Goal: Task Accomplishment & Management: Manage account settings

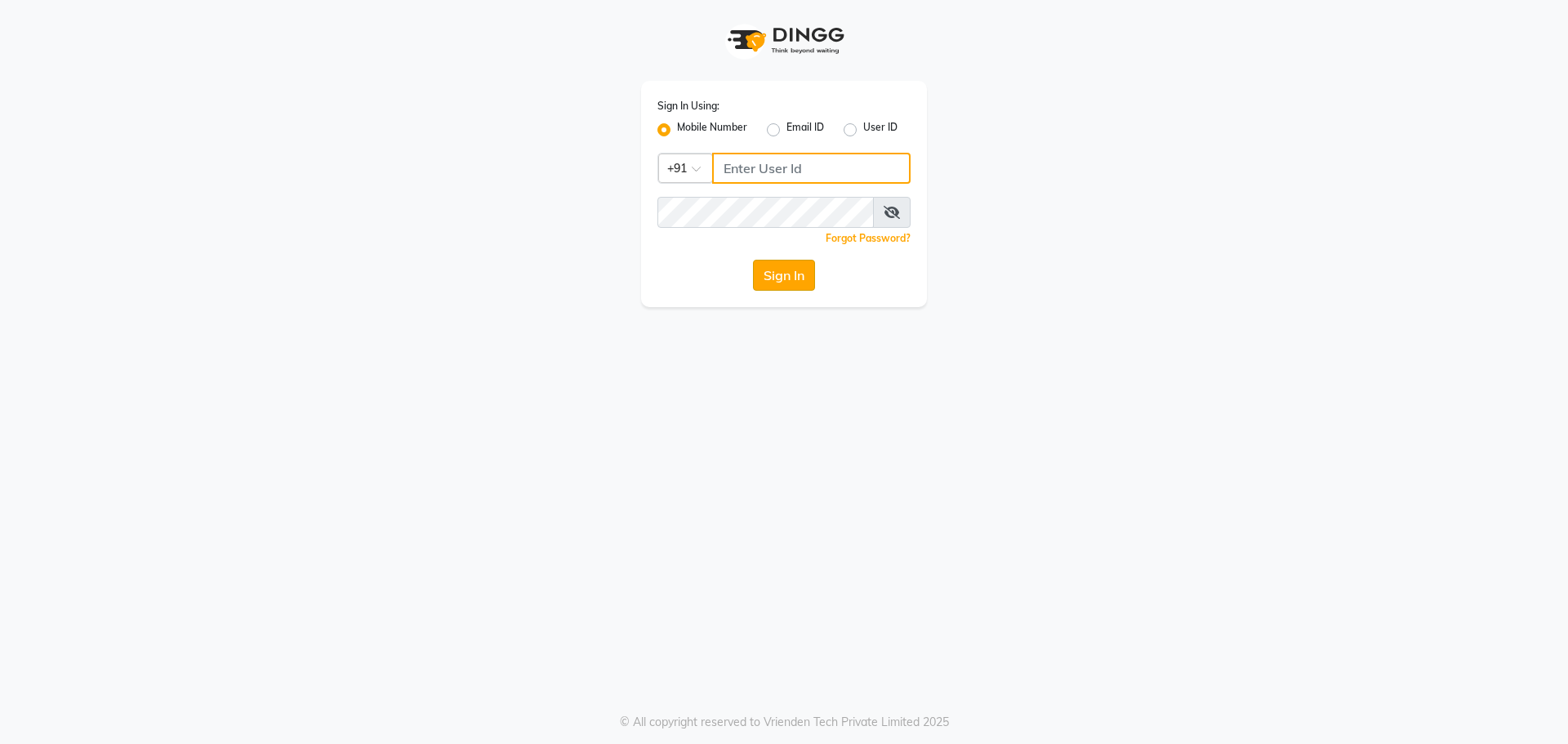
type input "7768950777"
click at [785, 267] on button "Sign In" at bounding box center [783, 275] width 62 height 31
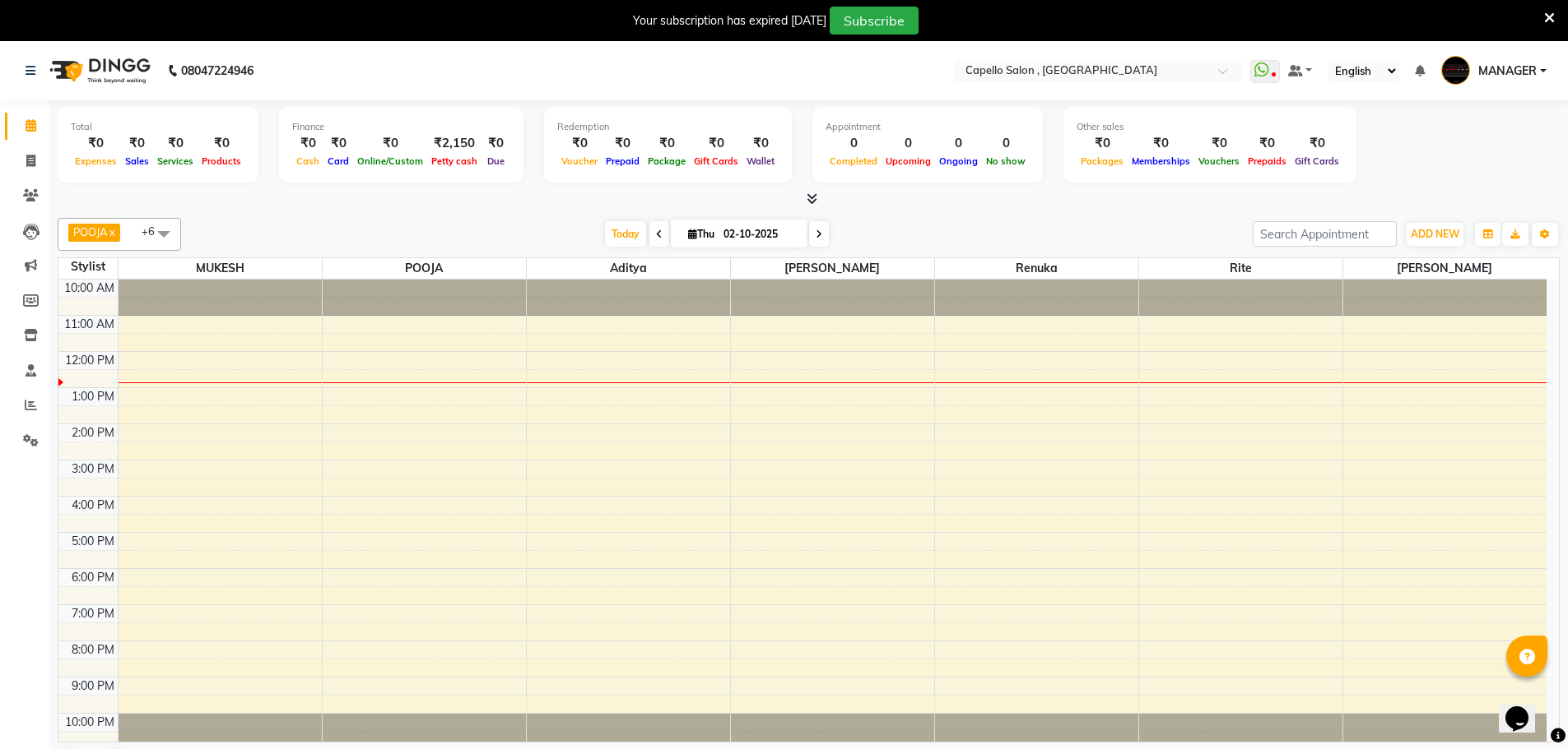
click at [822, 236] on span at bounding box center [819, 234] width 20 height 26
type input "03-10-2025"
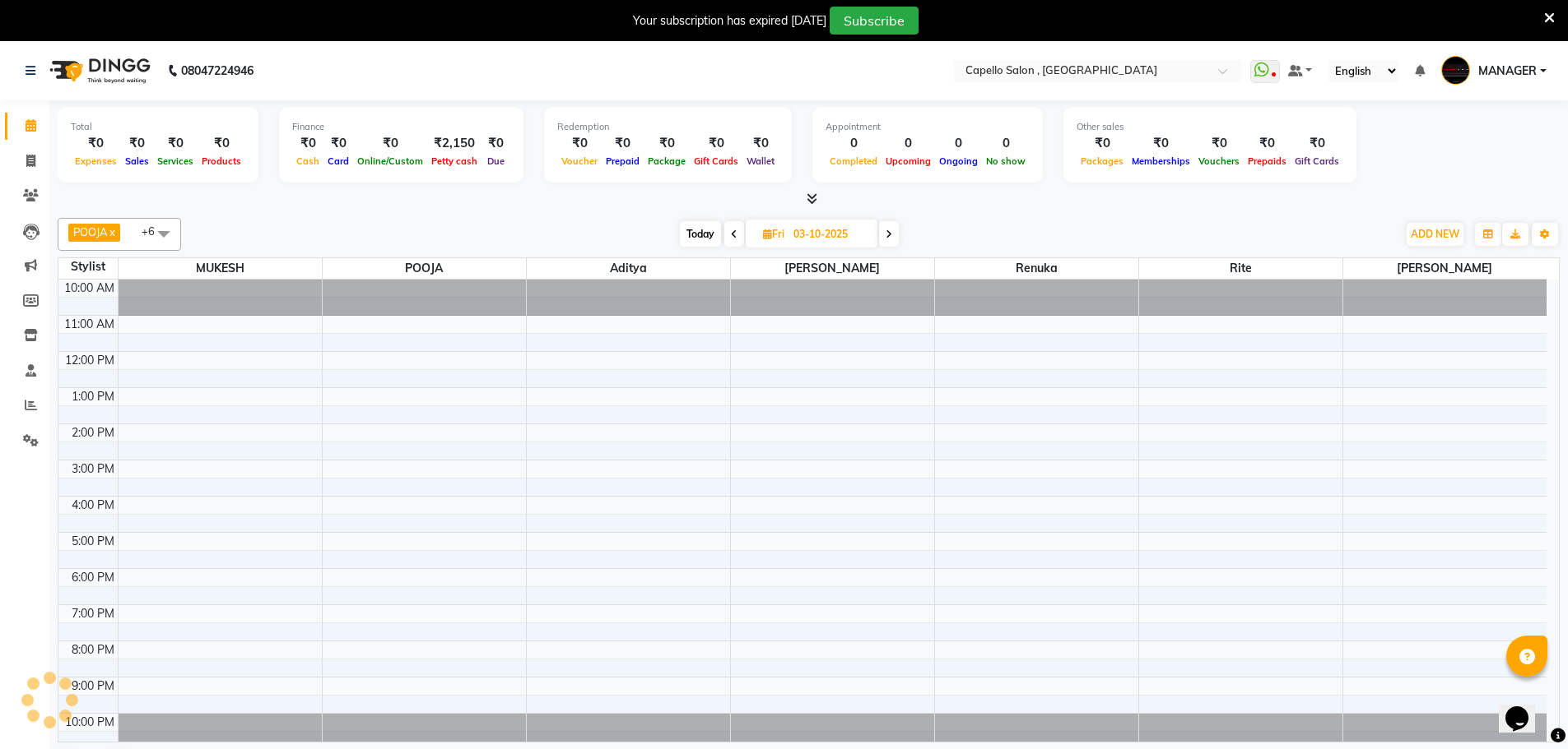
scroll to position [7, 0]
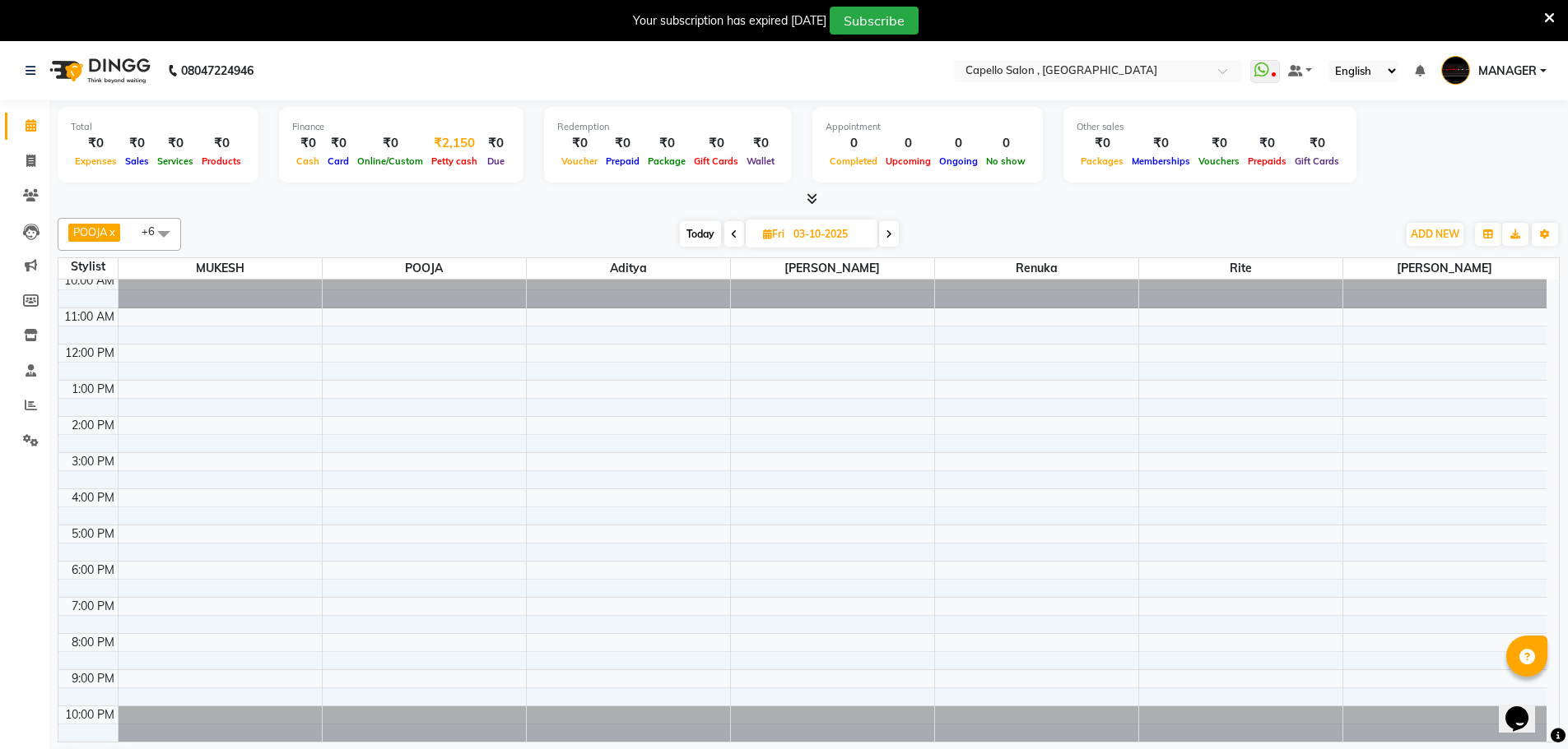
click at [440, 163] on span "Petty cash" at bounding box center [453, 161] width 54 height 12
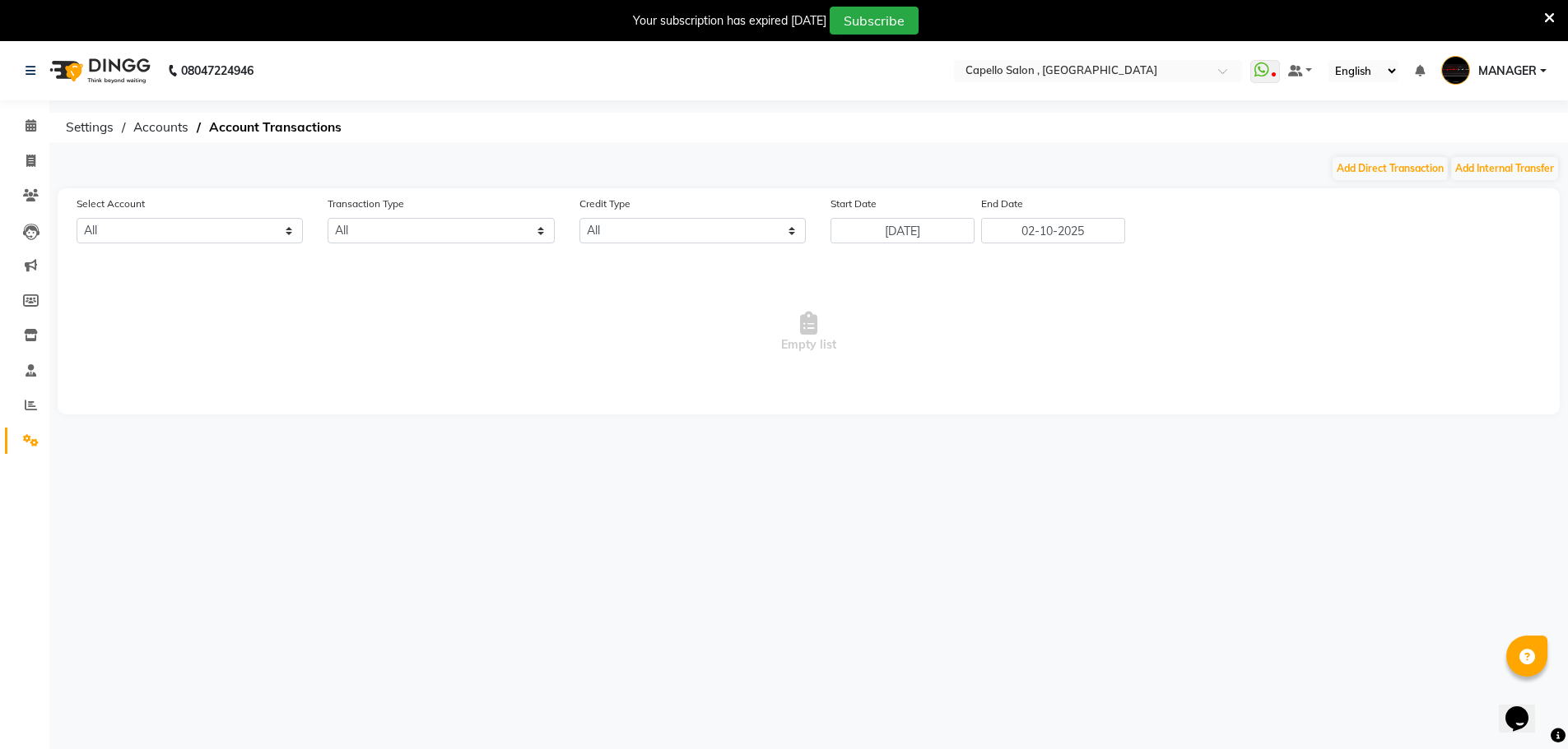
select select "2274"
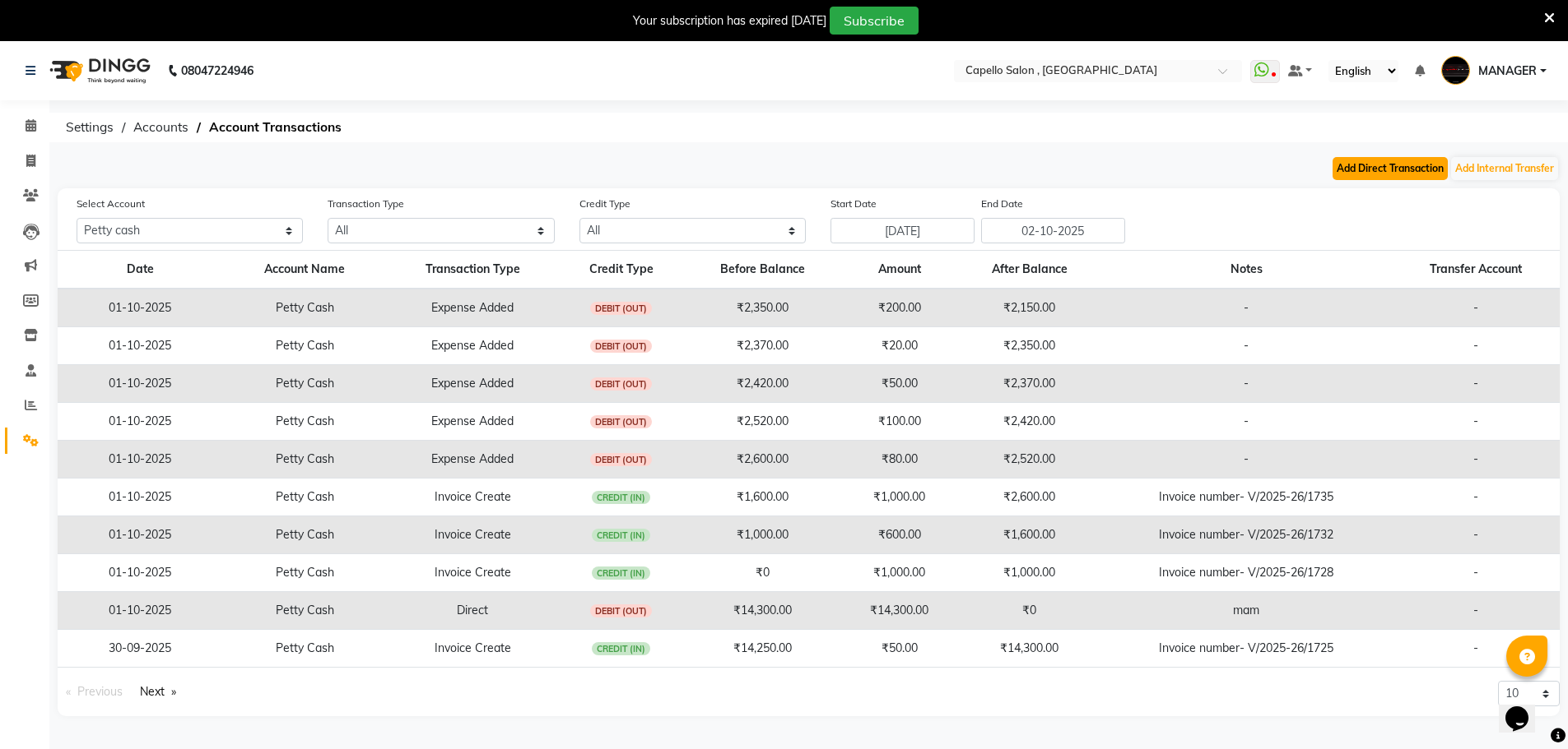
click at [1383, 171] on button "Add Direct Transaction" at bounding box center [1390, 168] width 115 height 23
select select "direct"
select select "2274"
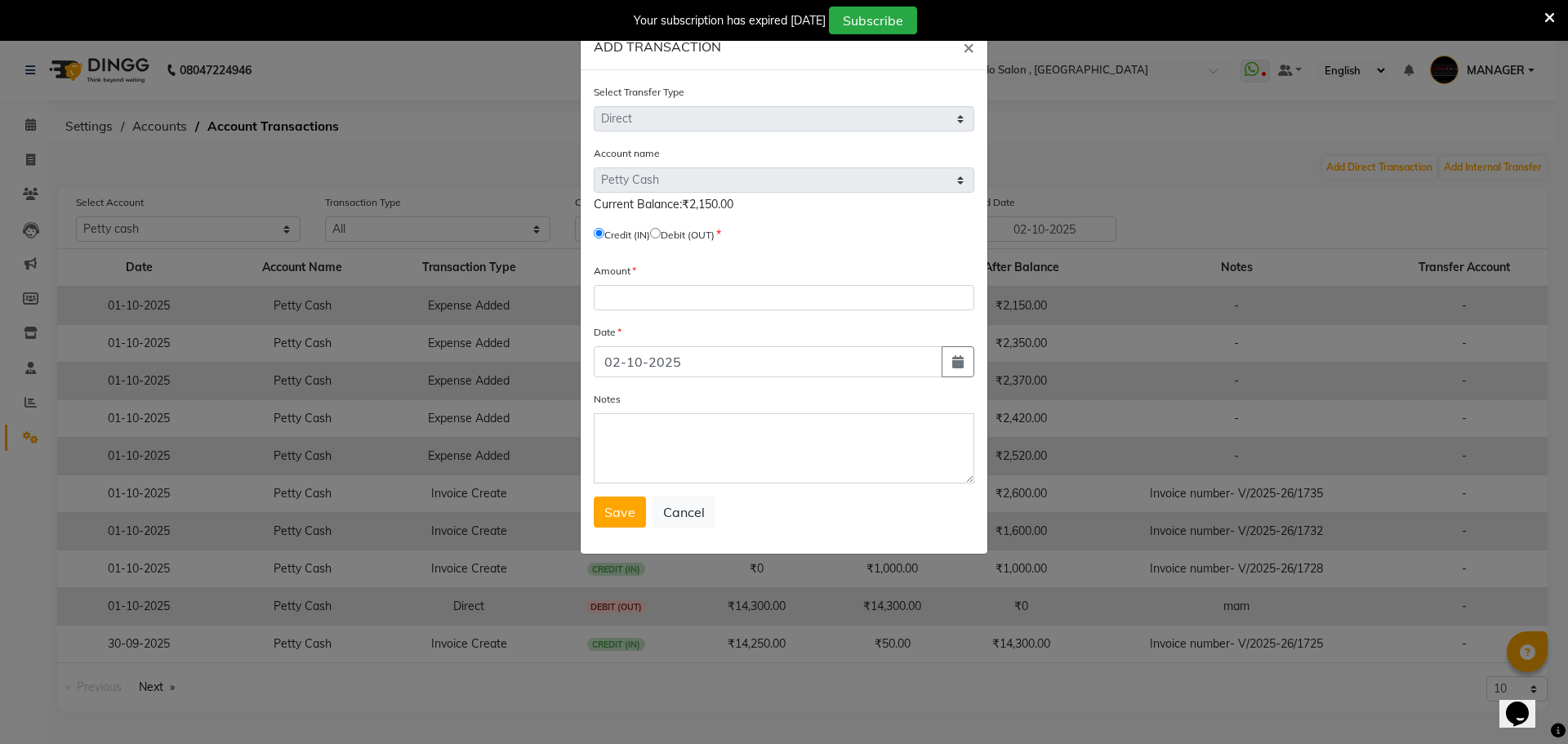
click at [660, 234] on input "radio" at bounding box center [655, 233] width 11 height 11
radio input "true"
click at [657, 308] on input "number" at bounding box center [783, 298] width 380 height 26
type input "2150"
click at [662, 433] on textarea "Notes" at bounding box center [783, 448] width 380 height 70
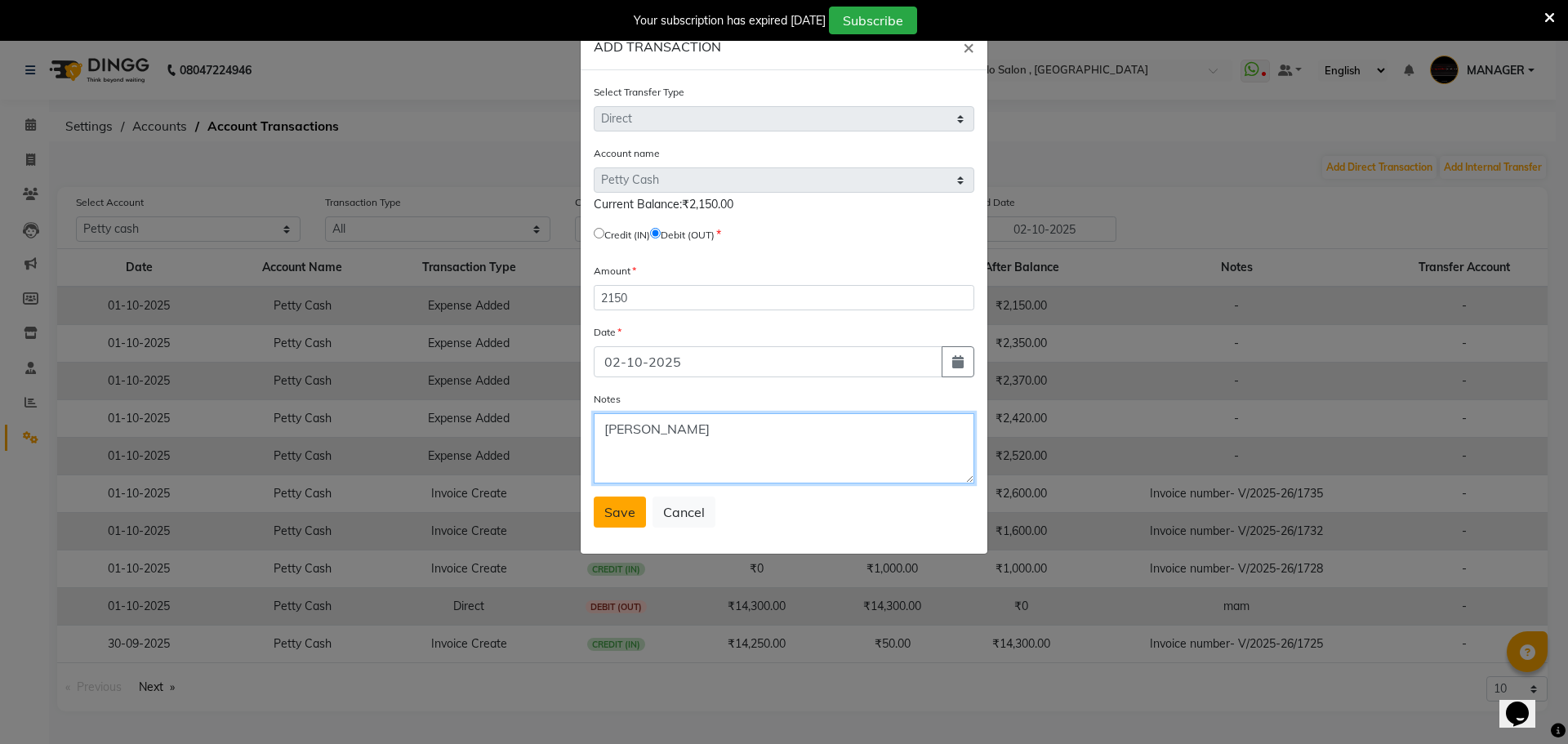
type textarea "[PERSON_NAME]"
click at [634, 521] on button "Save" at bounding box center [619, 512] width 52 height 31
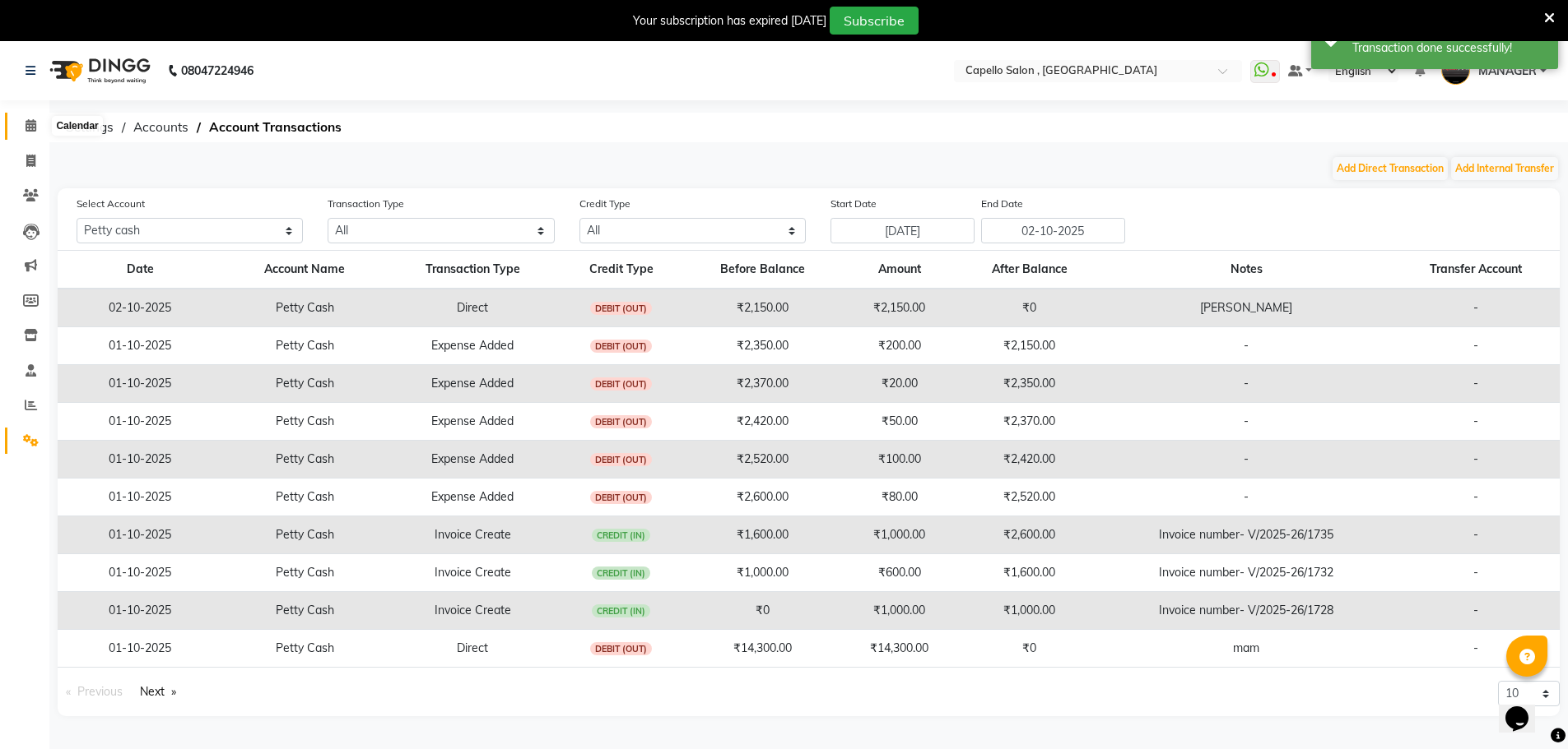
click at [31, 128] on icon at bounding box center [31, 126] width 11 height 12
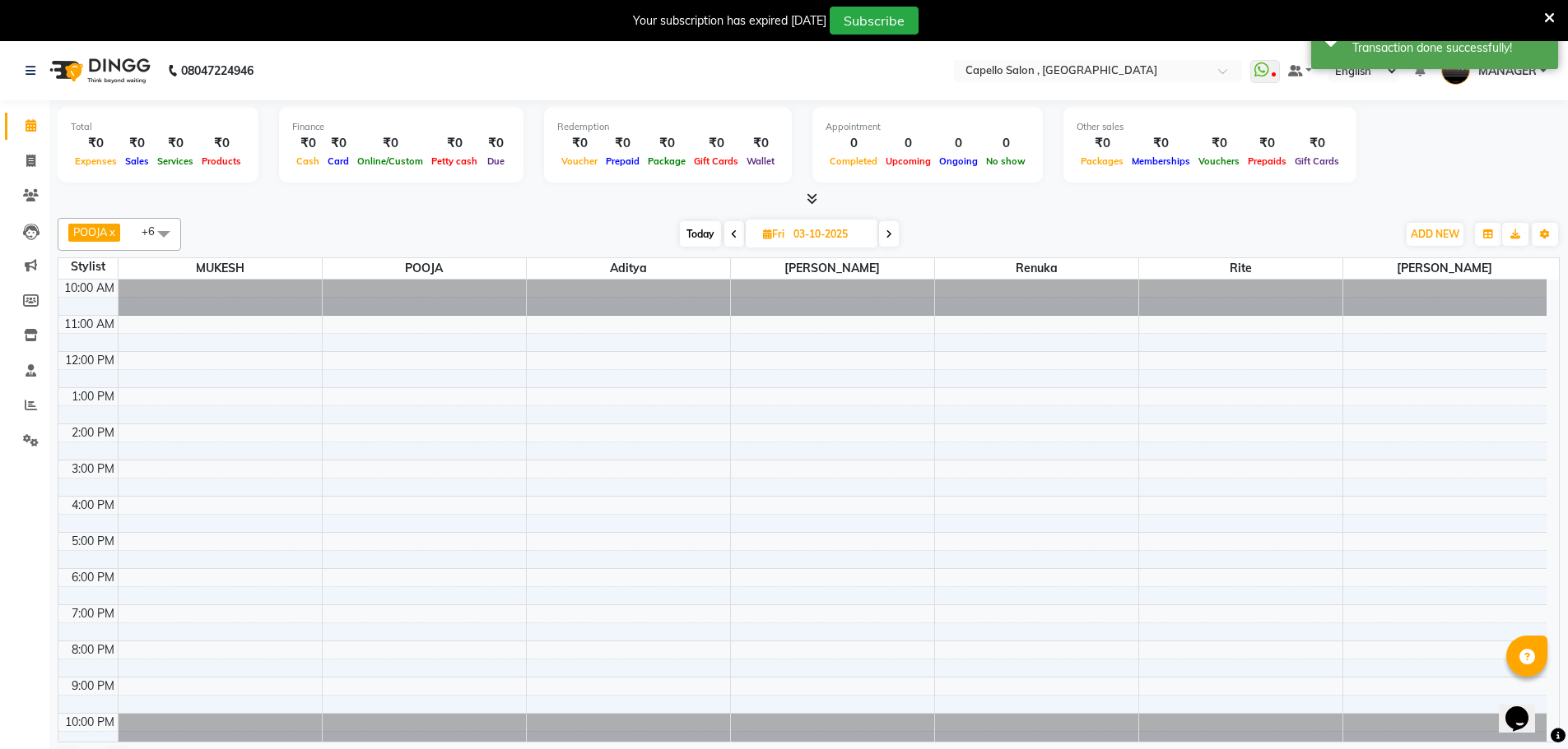
click at [884, 237] on span at bounding box center [889, 234] width 20 height 26
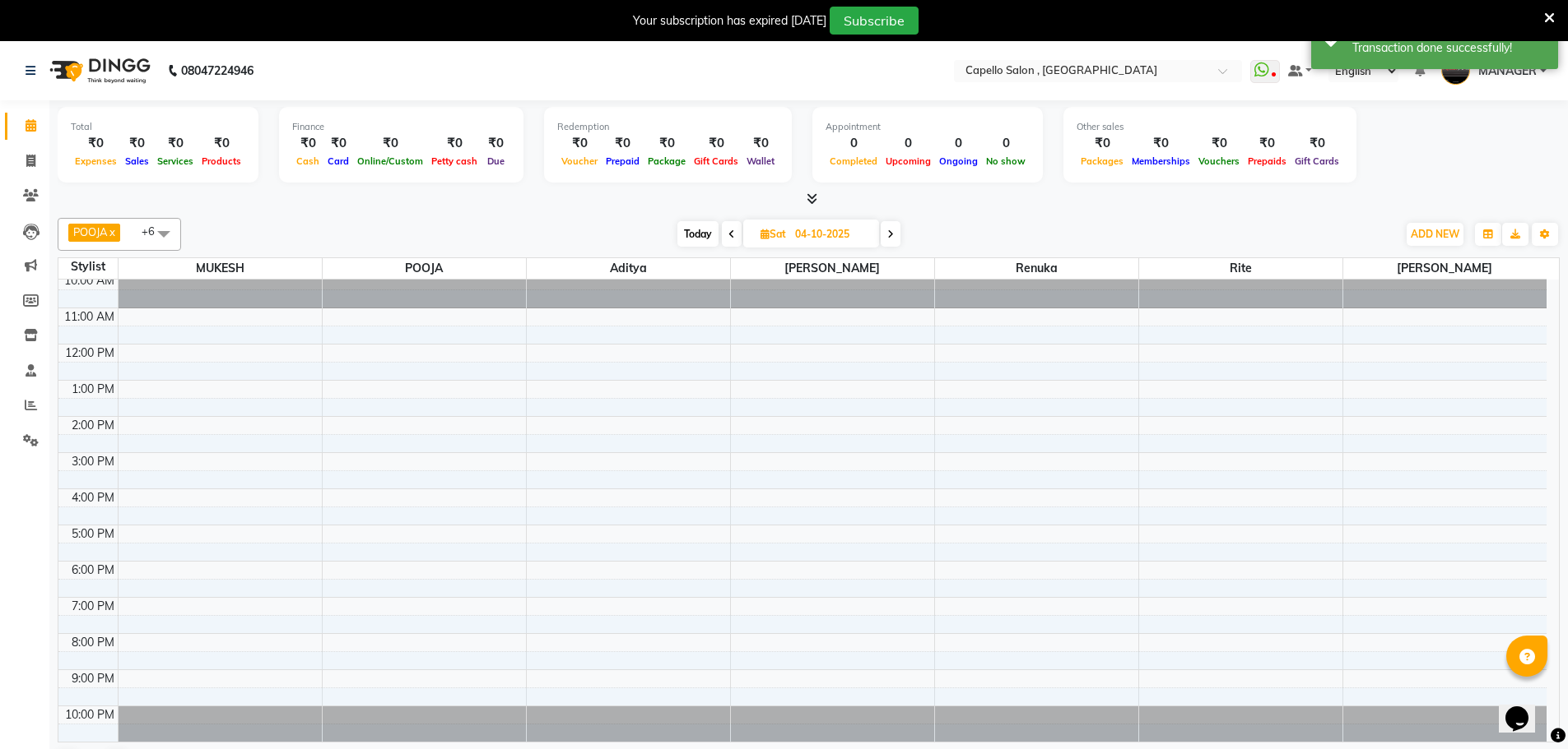
click at [734, 233] on icon at bounding box center [732, 234] width 7 height 10
click at [734, 233] on icon at bounding box center [734, 234] width 7 height 10
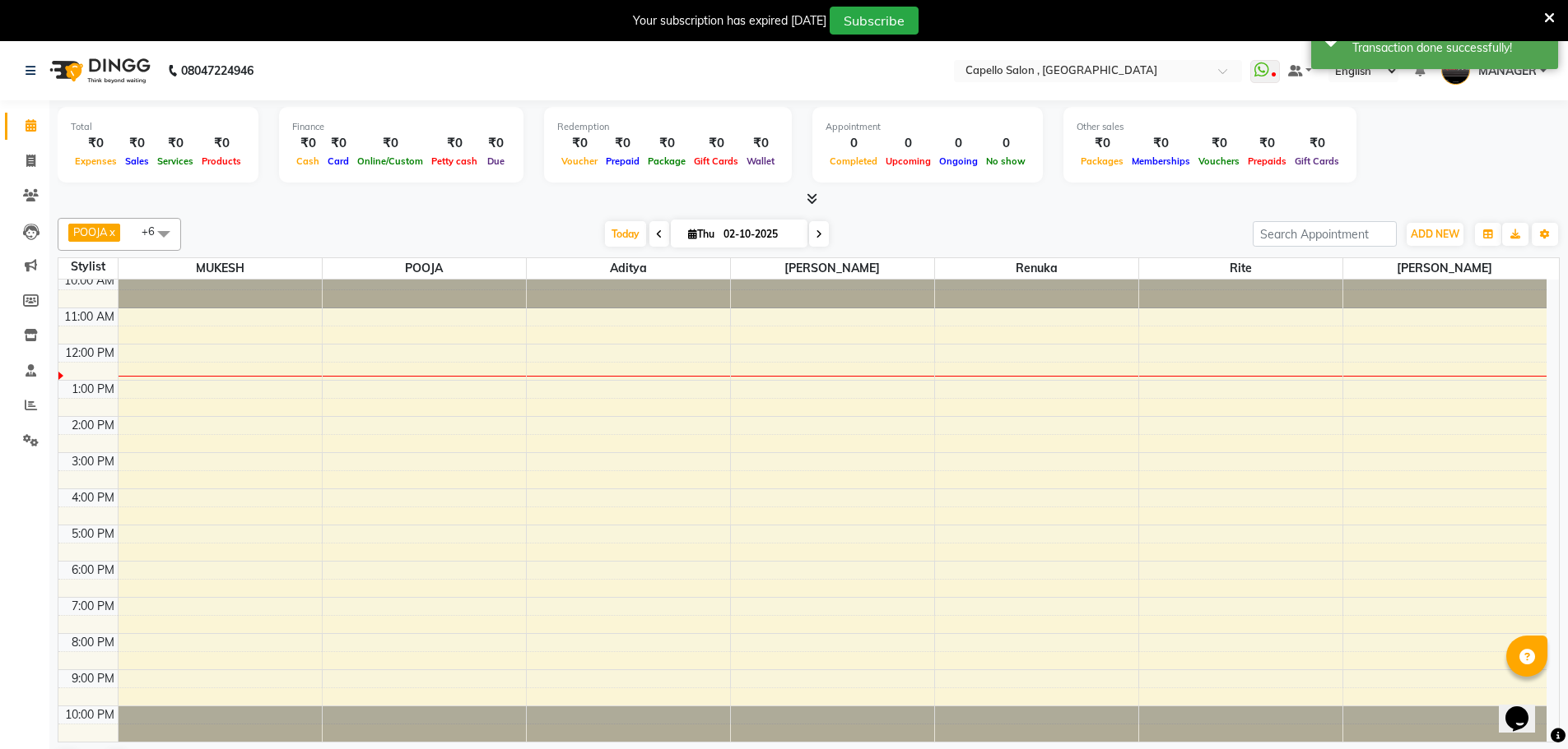
click at [811, 194] on icon at bounding box center [812, 199] width 11 height 12
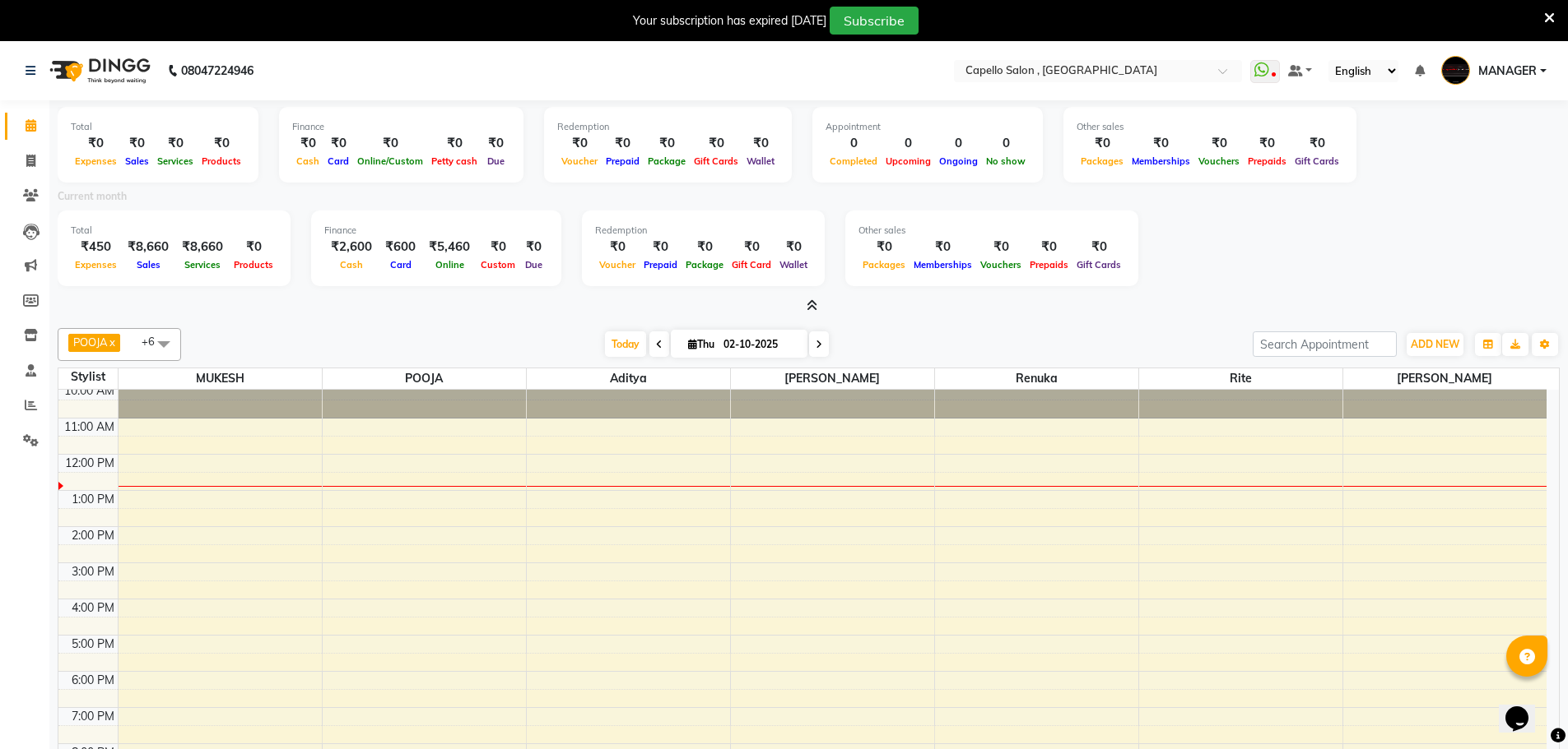
click at [821, 310] on div at bounding box center [808, 306] width 1502 height 17
click at [820, 339] on icon at bounding box center [819, 344] width 7 height 10
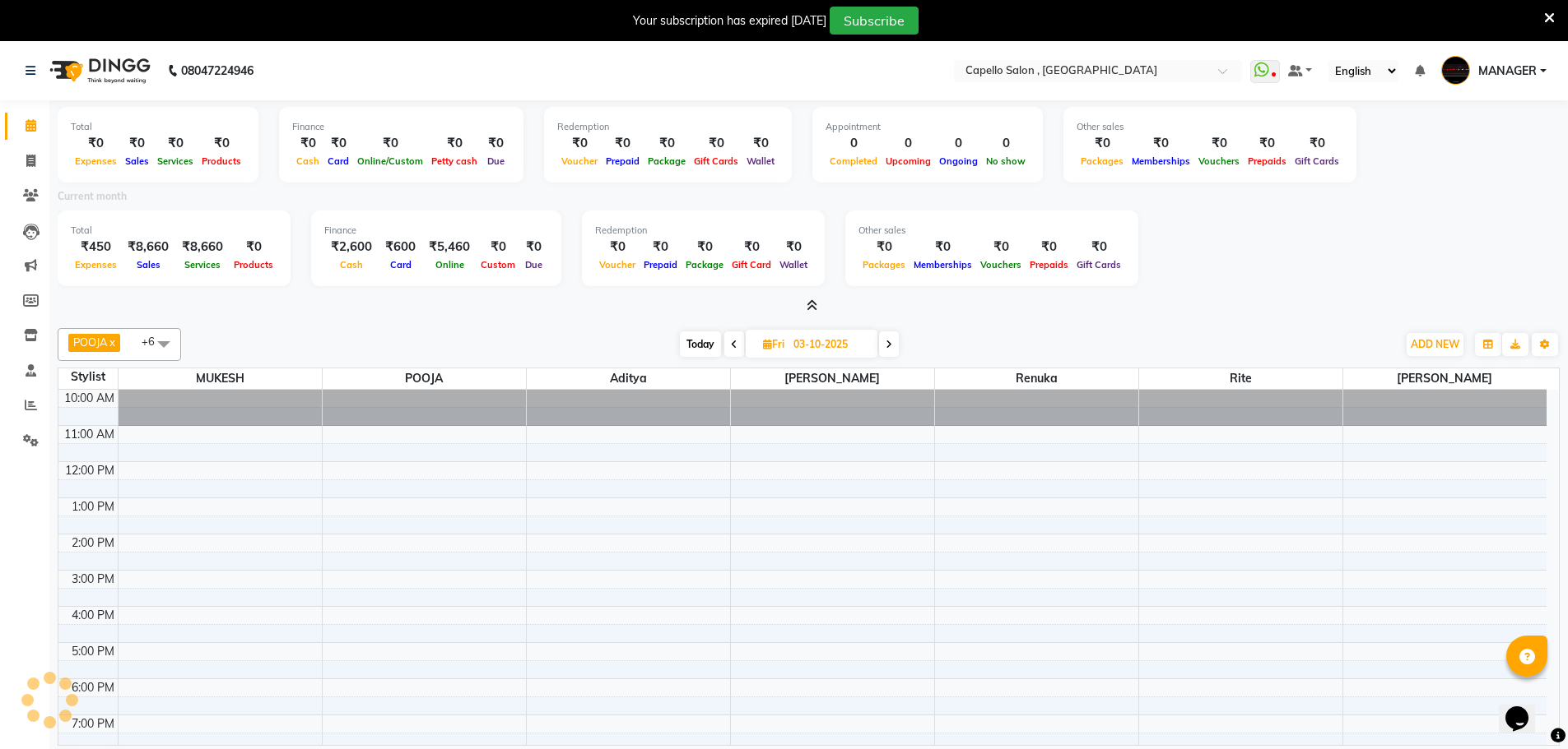
scroll to position [73, 0]
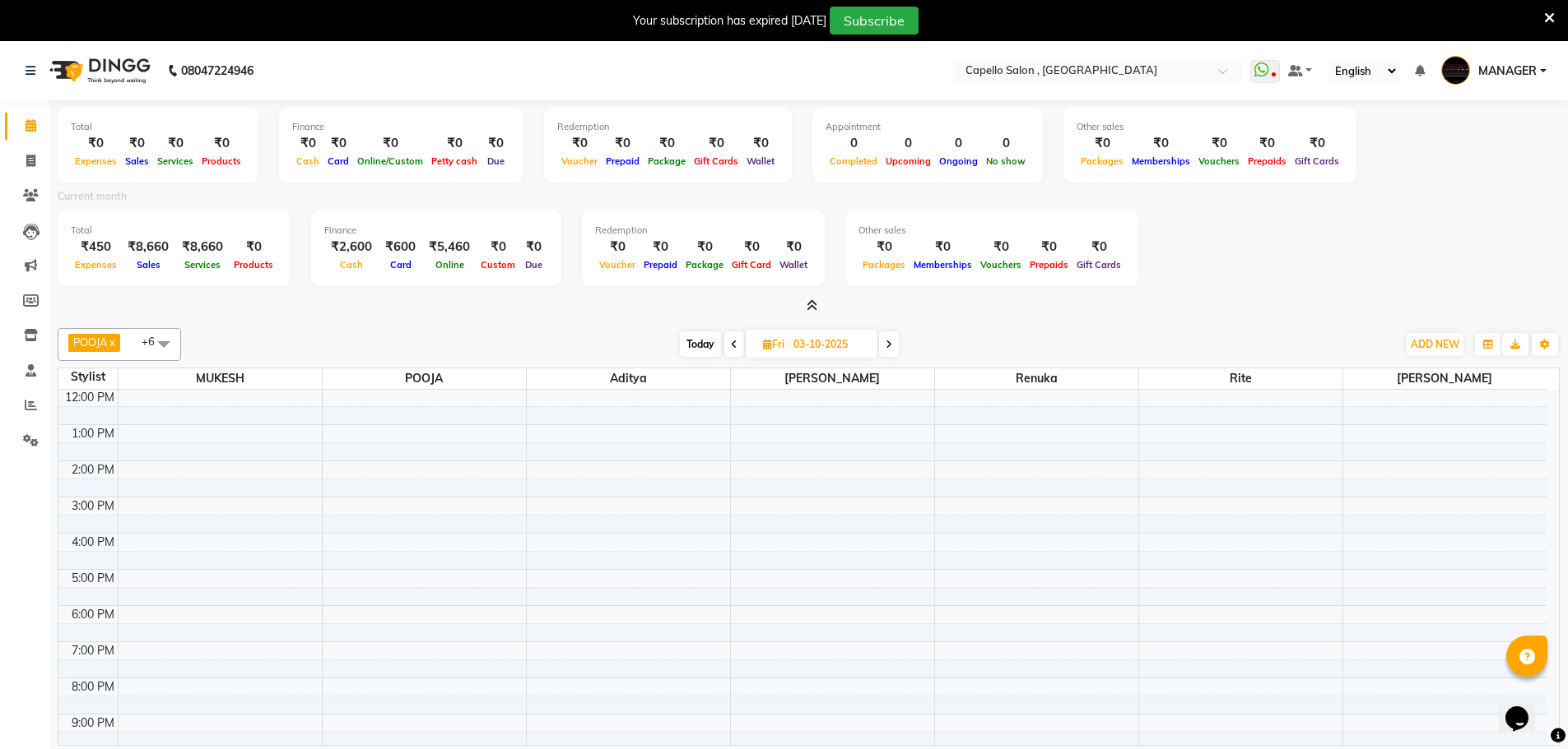
click at [735, 344] on icon at bounding box center [734, 344] width 7 height 10
type input "02-10-2025"
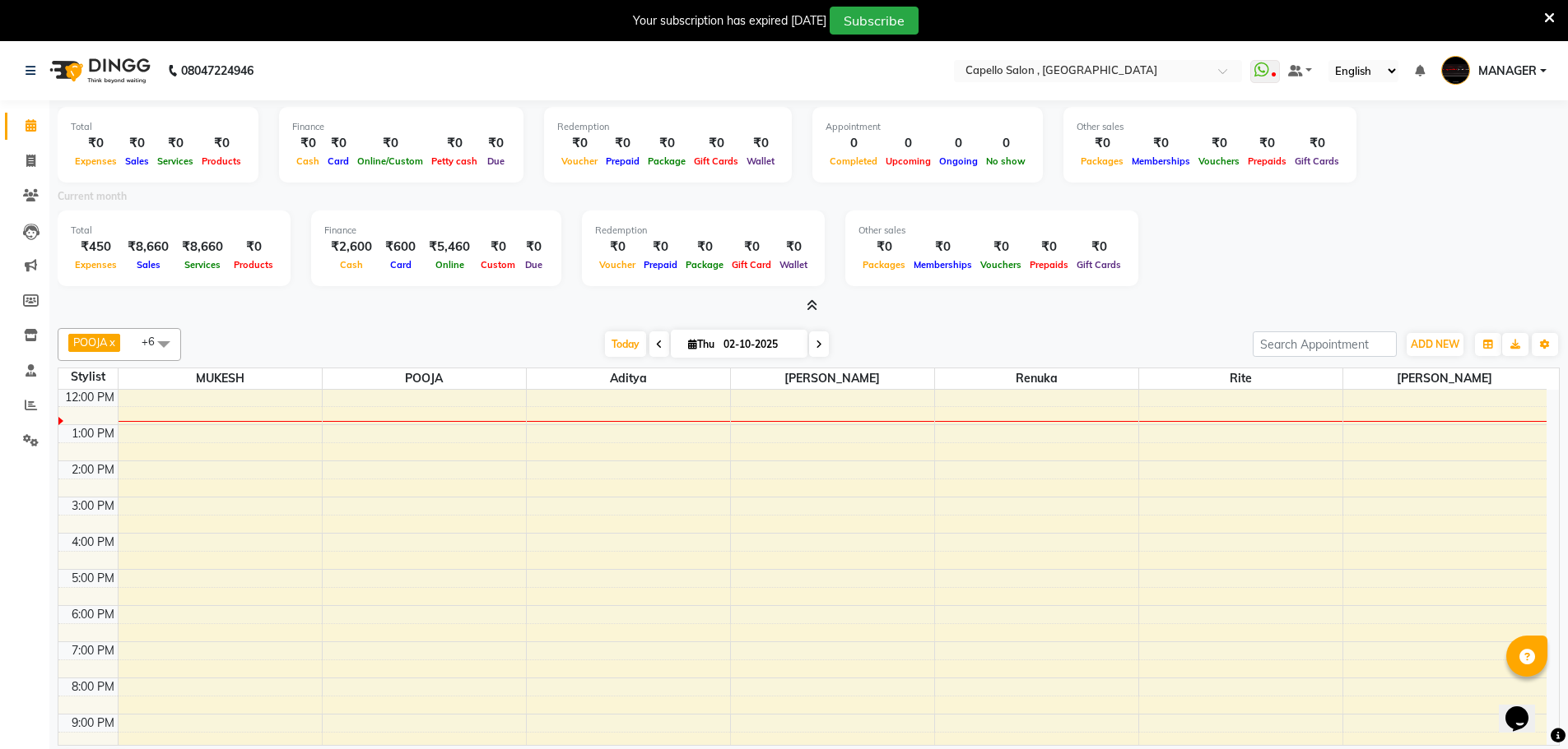
click at [817, 306] on icon at bounding box center [812, 306] width 11 height 12
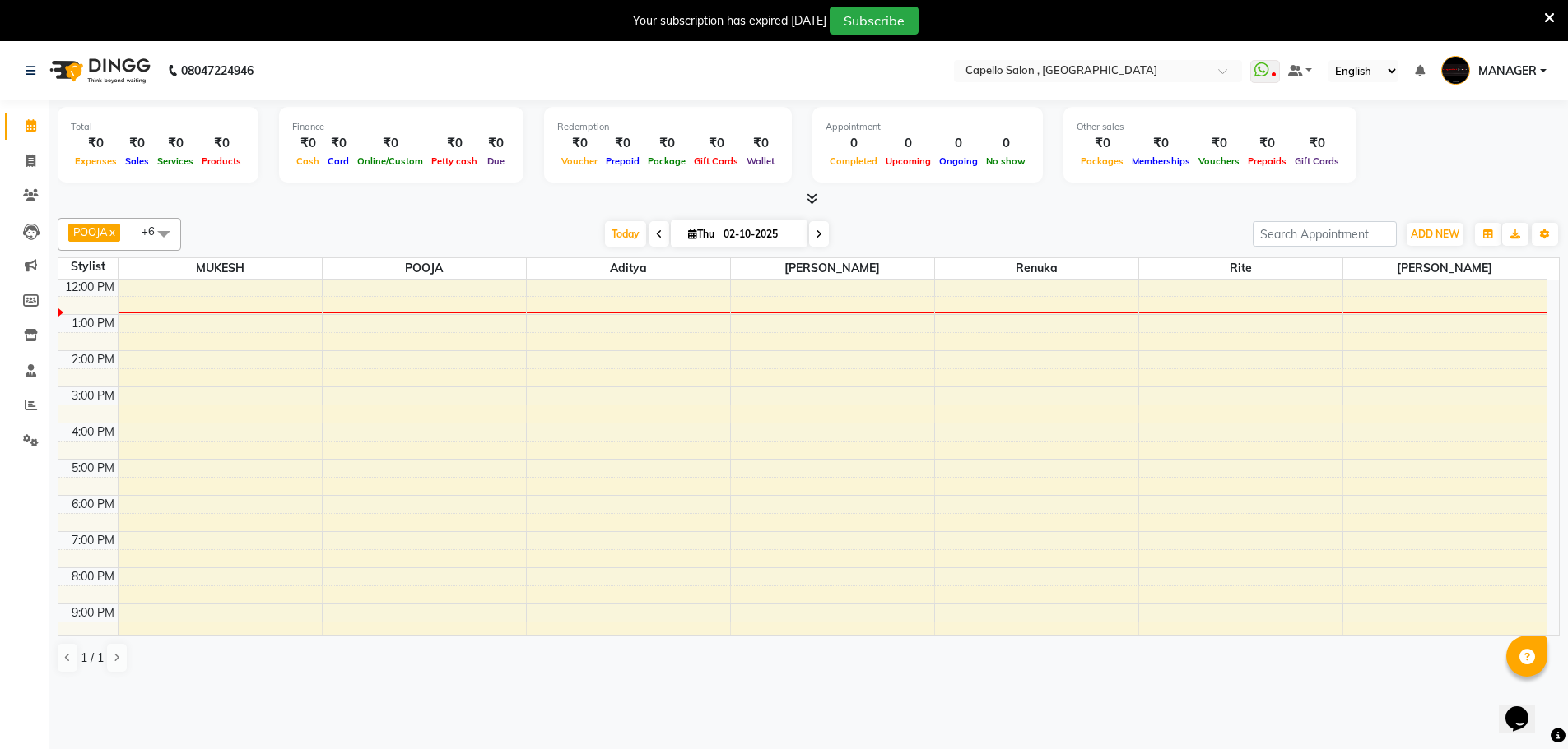
click at [813, 201] on icon at bounding box center [812, 199] width 11 height 12
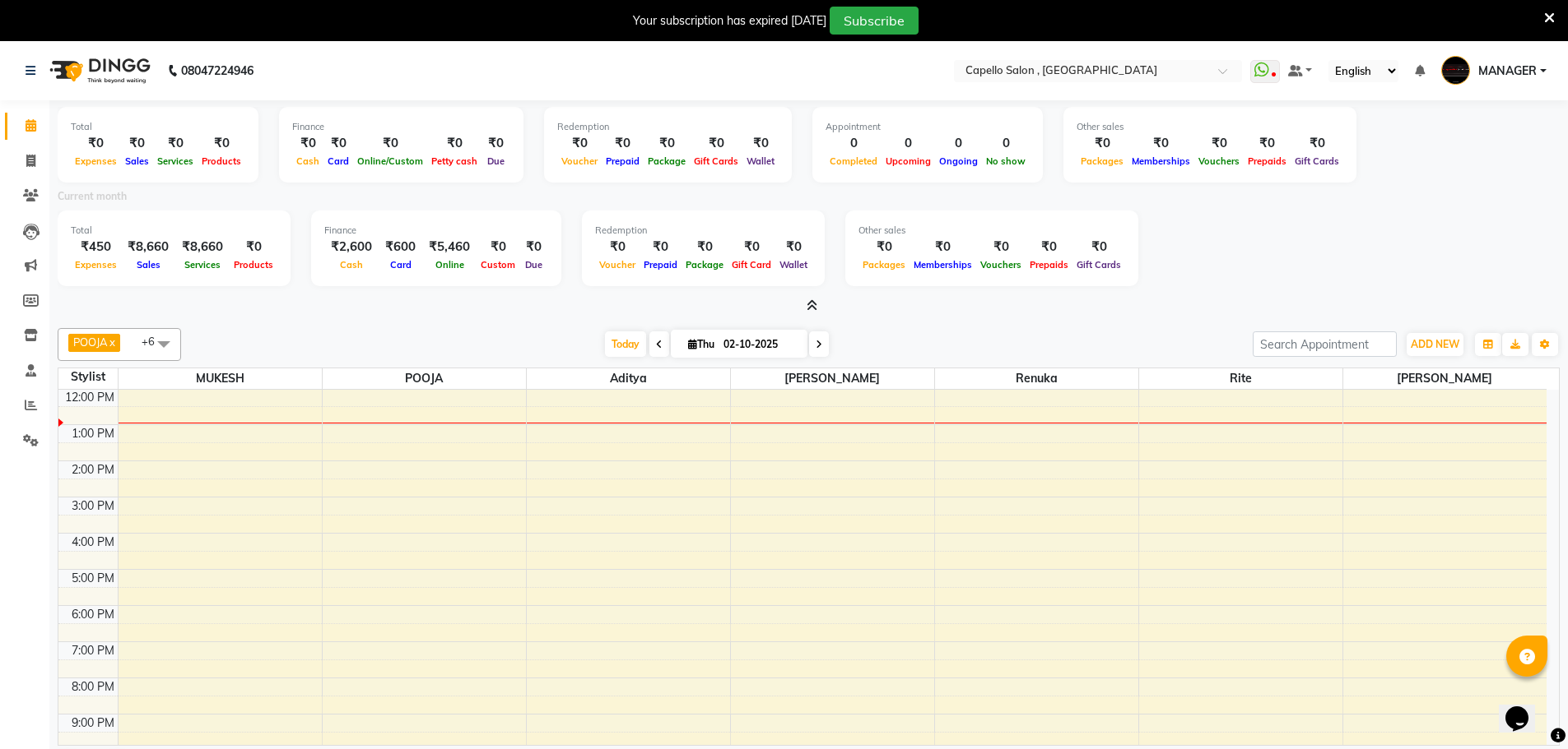
click at [814, 315] on div "Total ₹0 Expenses ₹0 Sales ₹0 Services ₹0 Products Finance ₹0 Cash ₹0 Card ₹0 O…" at bounding box center [809, 447] width 1519 height 695
click at [812, 313] on span at bounding box center [808, 306] width 17 height 17
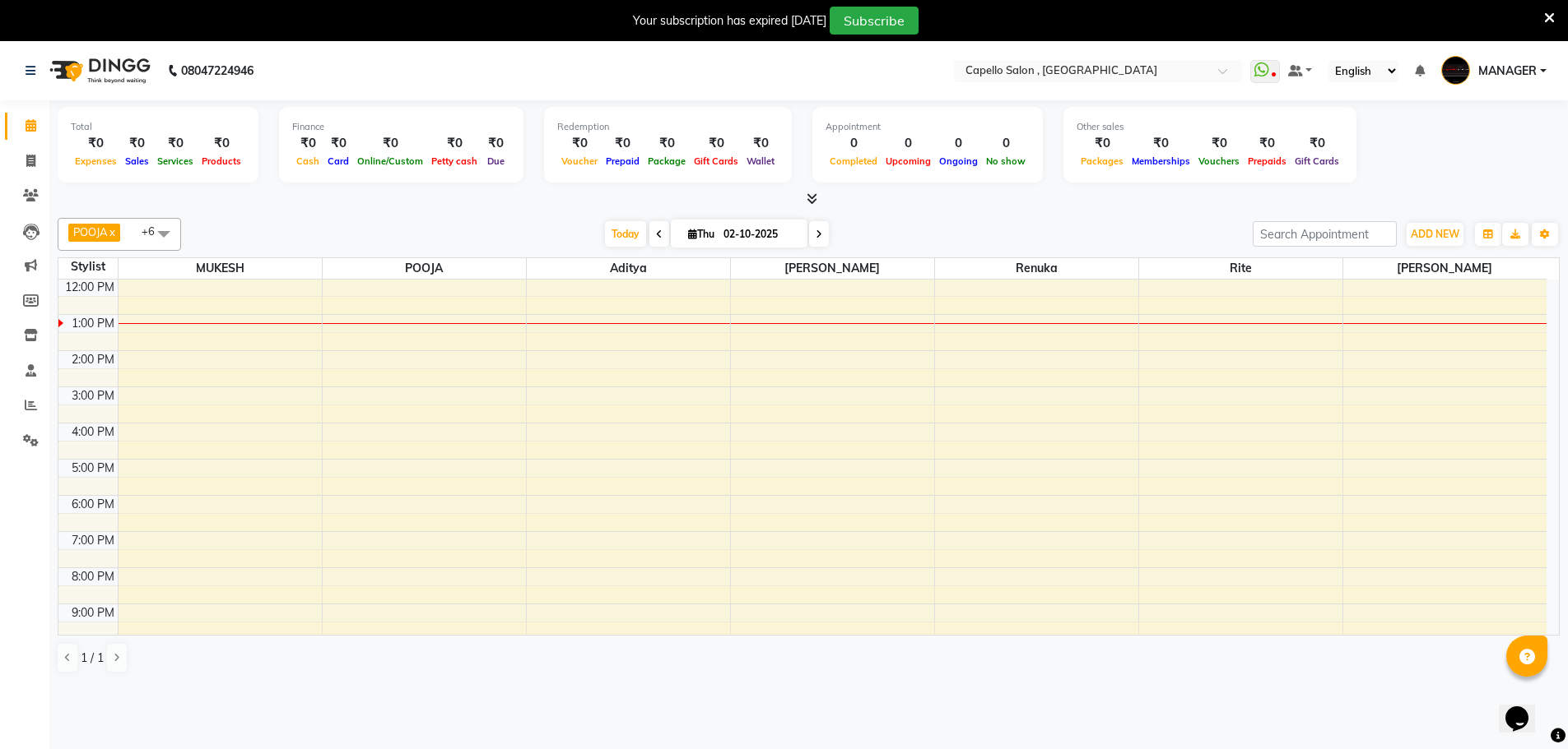
scroll to position [42, 0]
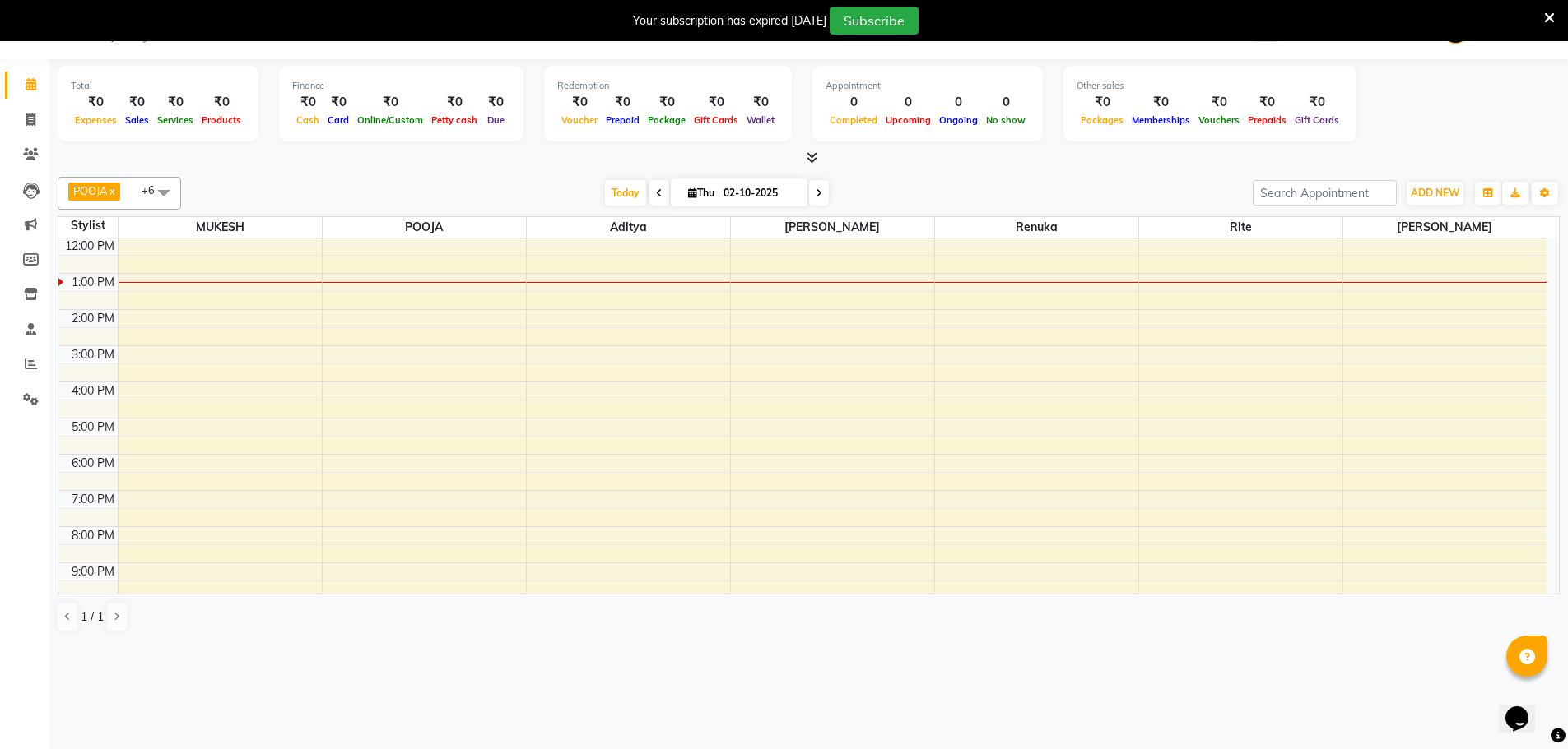
click at [1540, 15] on div "Your subscription has expired [DATE] Subscribe" at bounding box center [775, 21] width 1537 height 28
click at [1551, 18] on icon at bounding box center [1548, 18] width 11 height 15
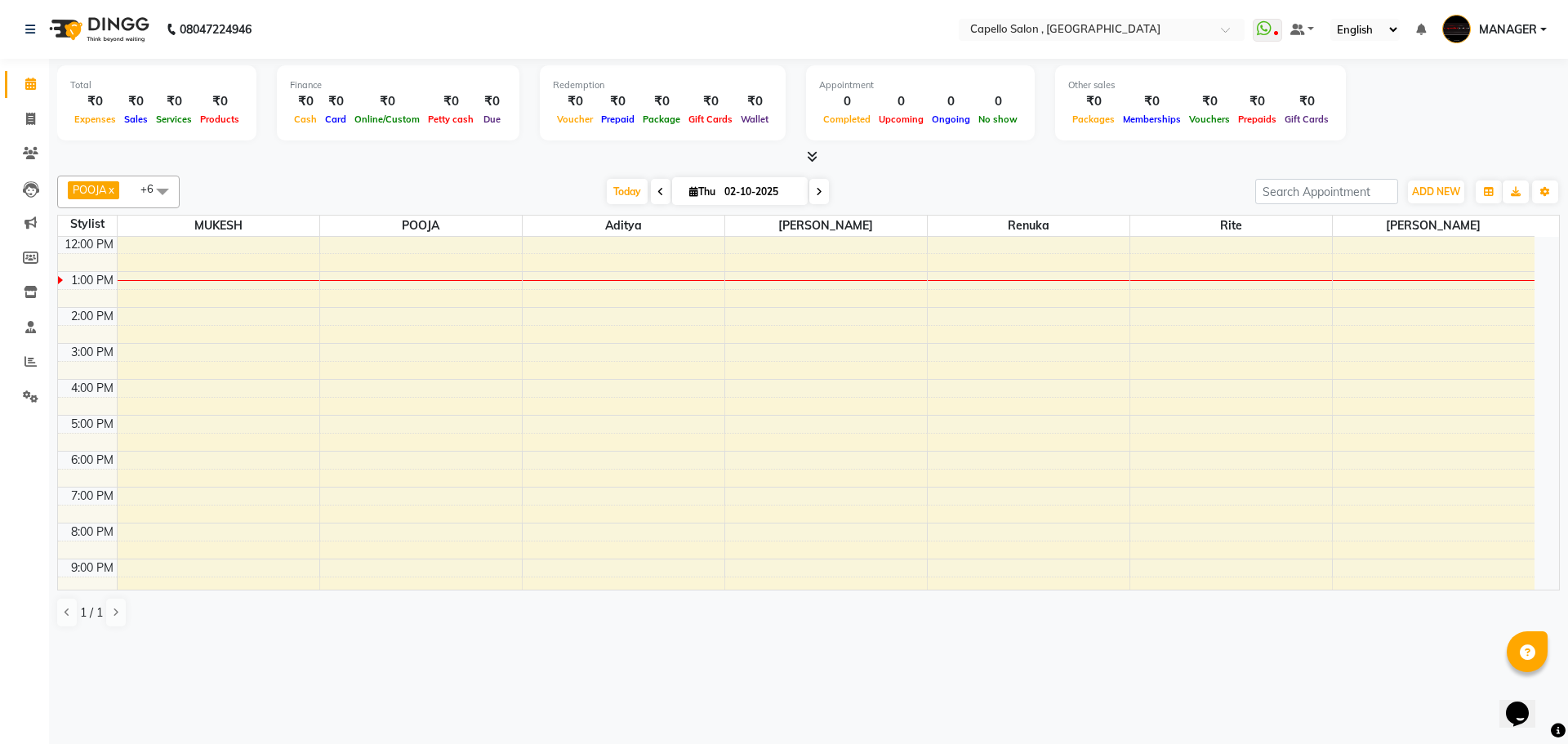
drag, startPoint x: 1548, startPoint y: 0, endPoint x: 1036, endPoint y: 187, distance: 545.1
click at [1036, 187] on div "Today Thu 02-10-2025" at bounding box center [717, 192] width 1059 height 25
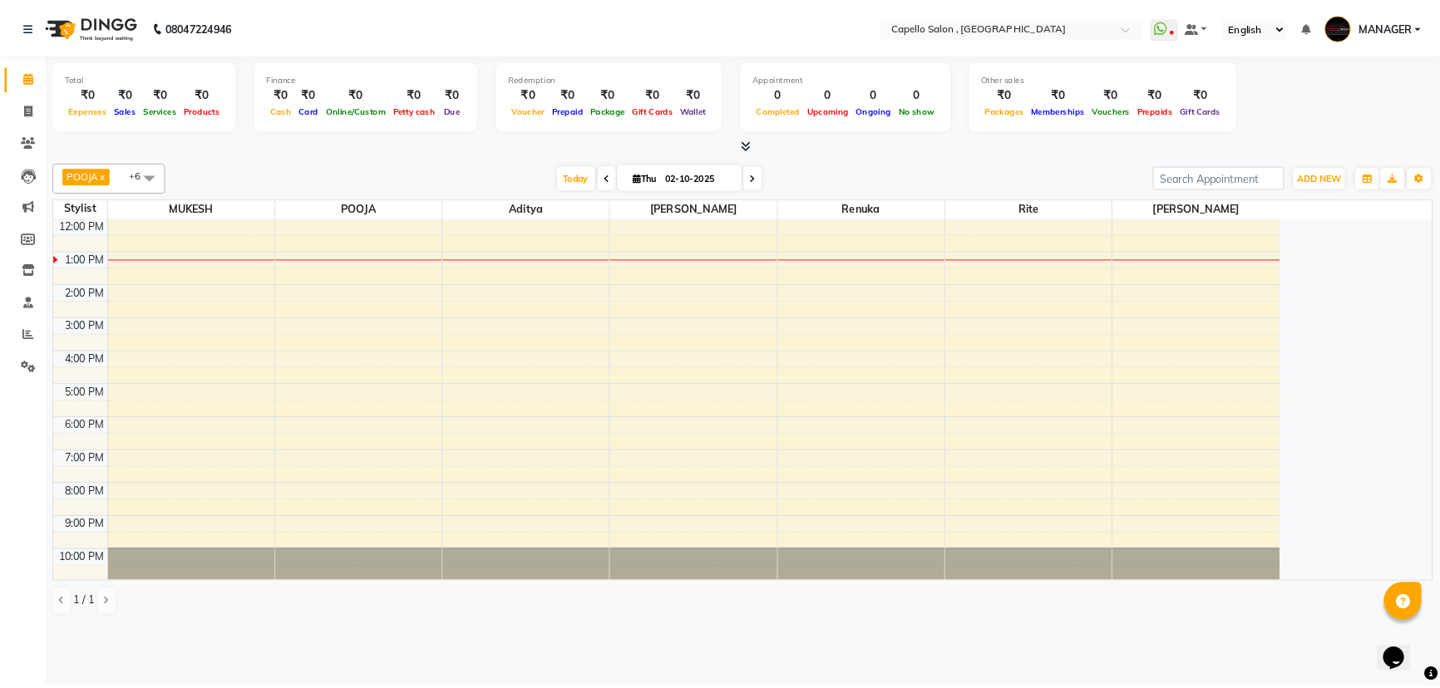
scroll to position [74, 0]
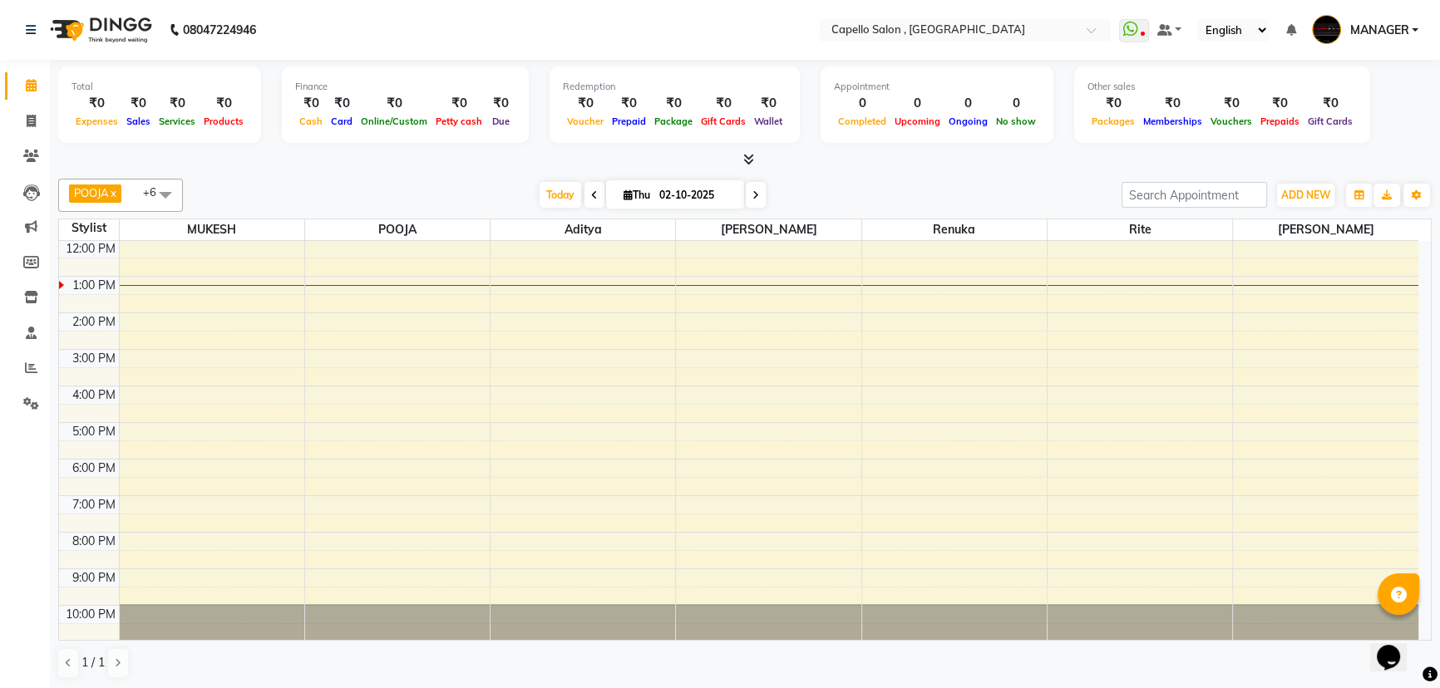
drag, startPoint x: 1561, startPoint y: 0, endPoint x: 1051, endPoint y: 221, distance: 556.2
click at [1051, 221] on span "rite" at bounding box center [1139, 229] width 185 height 21
click at [1042, 188] on div "Today Thu 02-10-2025" at bounding box center [652, 195] width 922 height 25
click at [167, 198] on span at bounding box center [165, 195] width 33 height 32
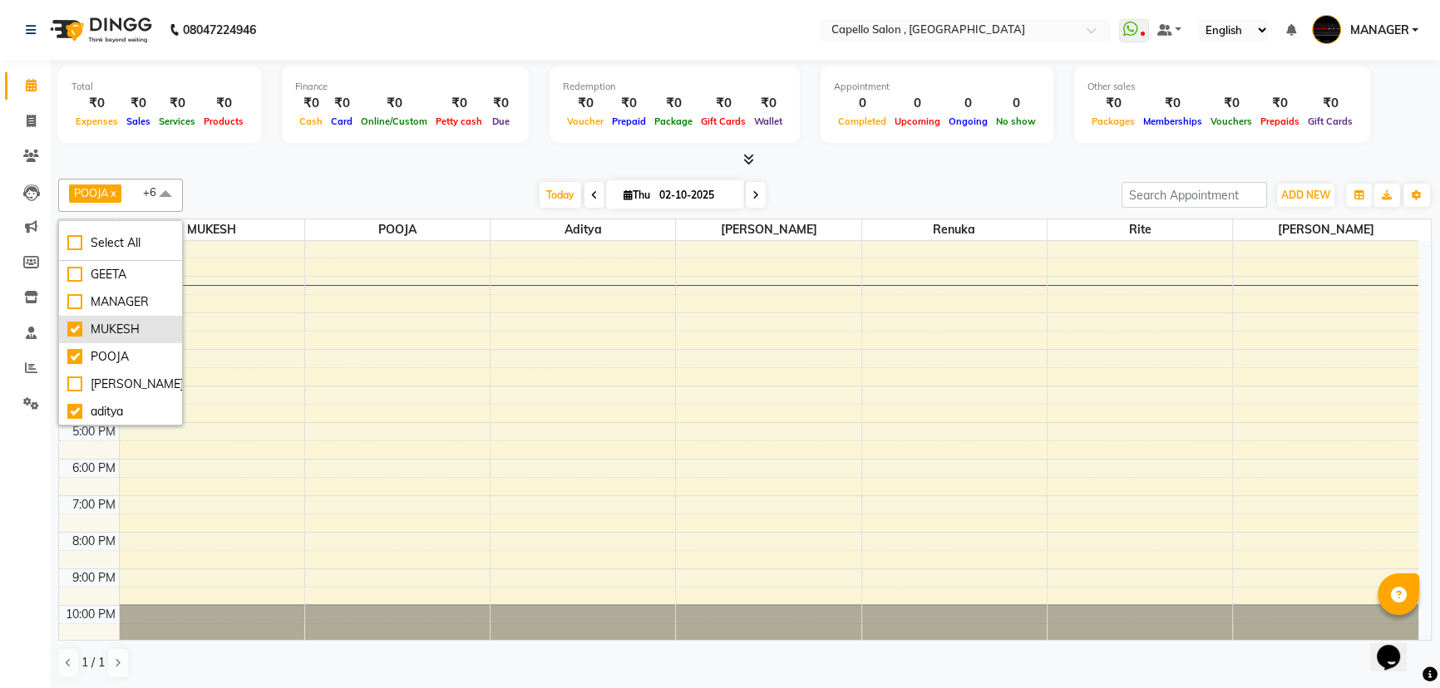
click at [123, 333] on div "MUKESH" at bounding box center [120, 329] width 106 height 17
checkbox input "false"
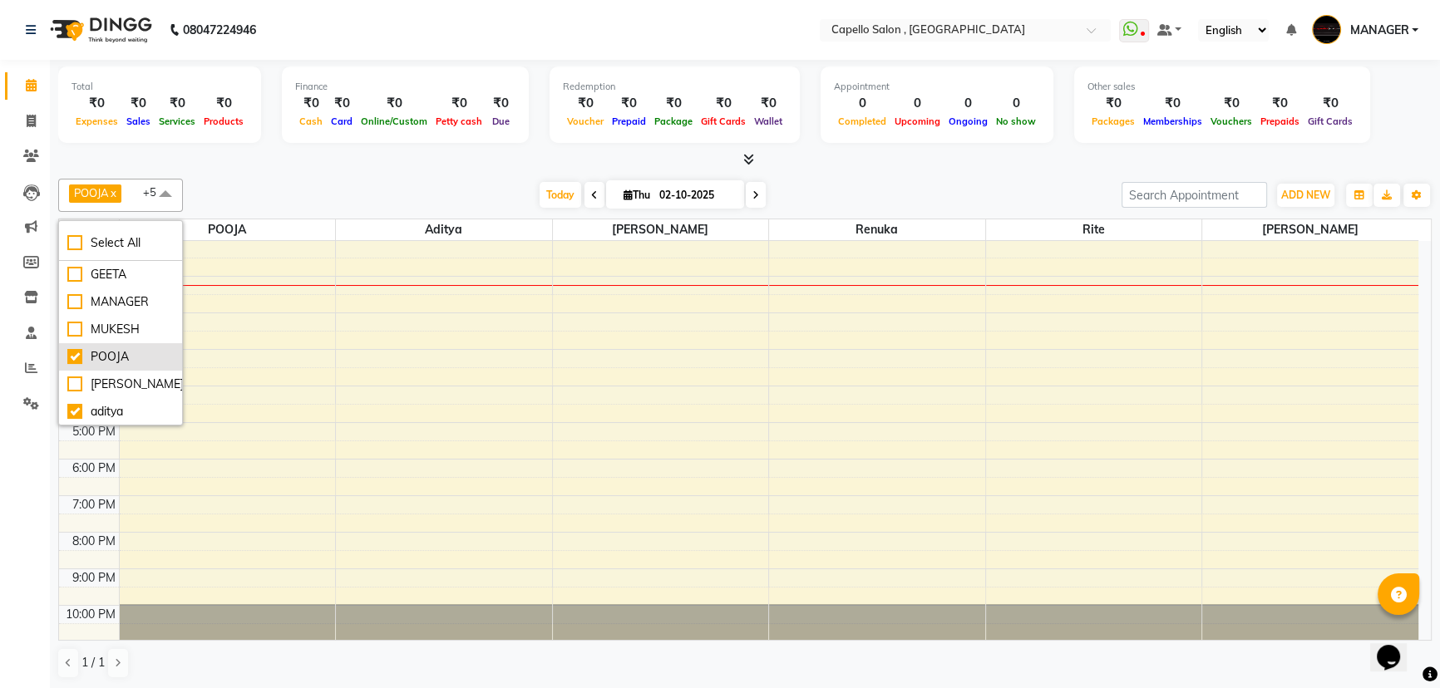
click at [116, 348] on div "POOJA" at bounding box center [120, 356] width 106 height 17
checkbox input "false"
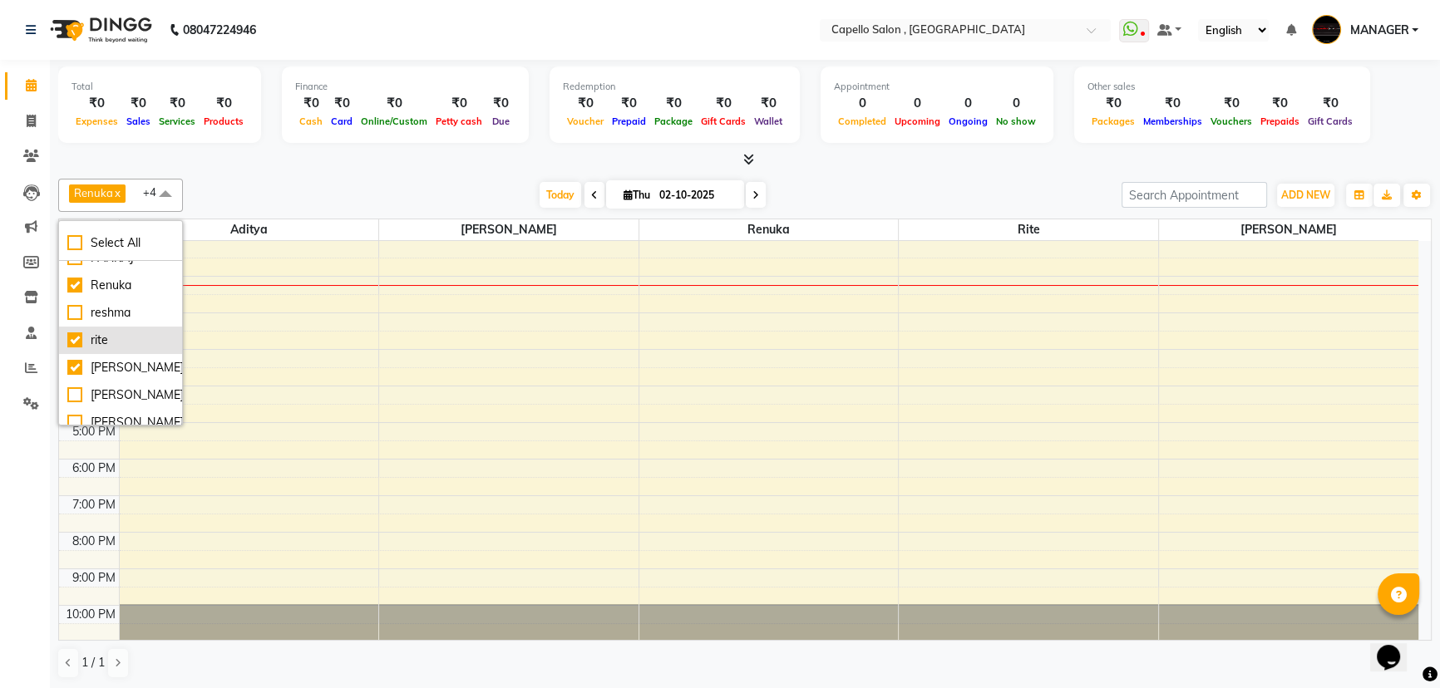
scroll to position [347, 0]
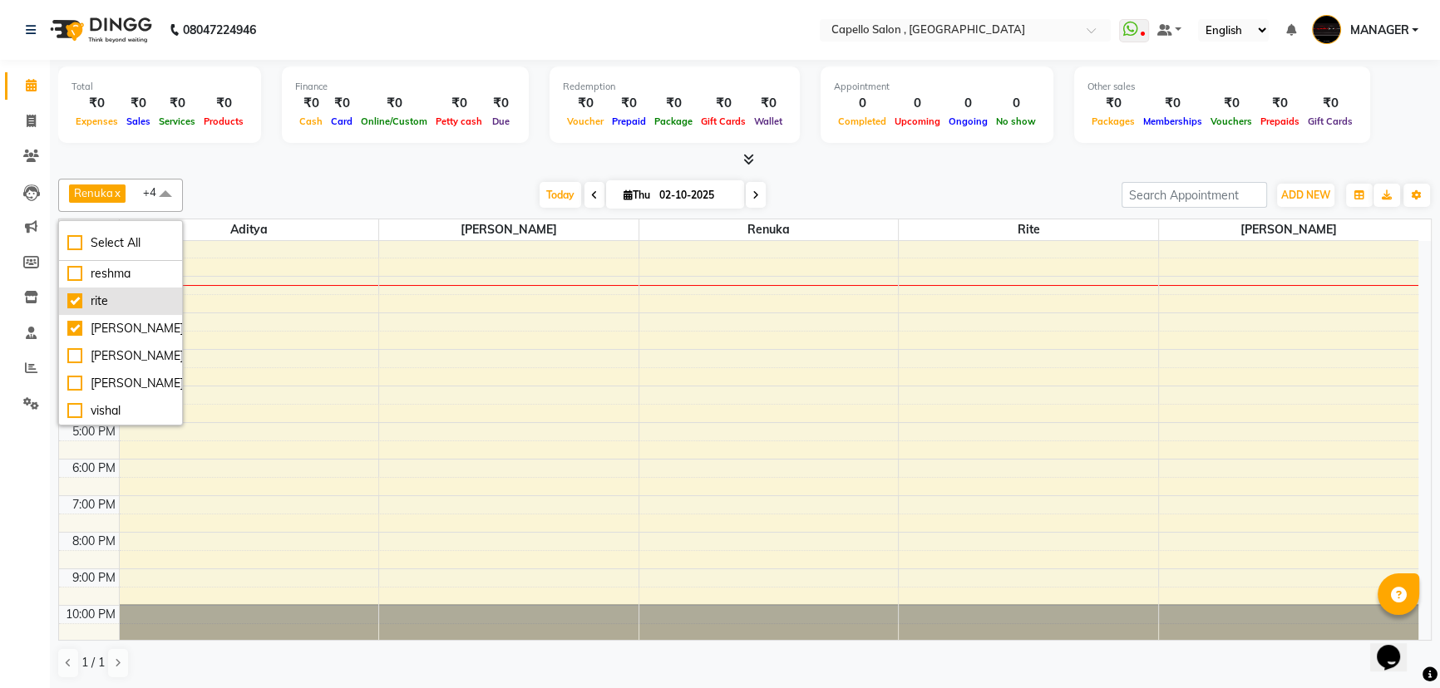
click at [118, 299] on div "rite" at bounding box center [120, 301] width 106 height 17
checkbox input "false"
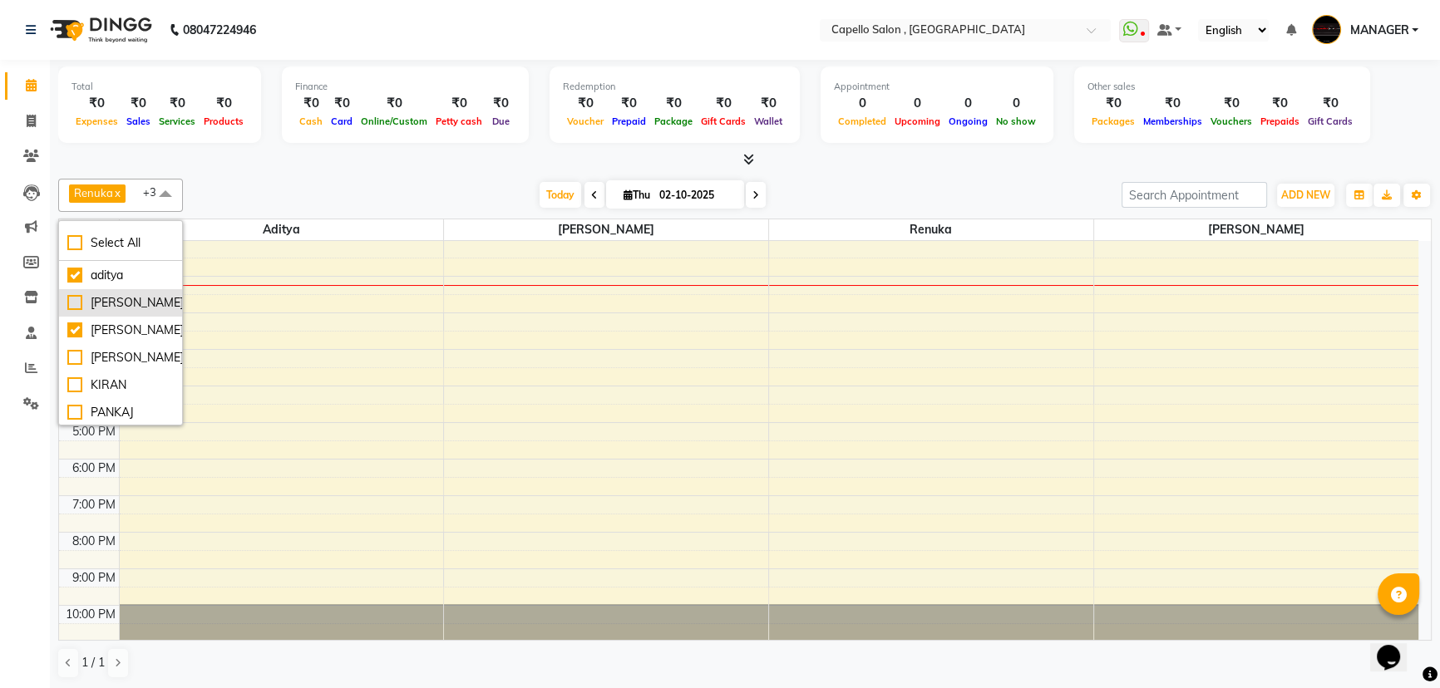
scroll to position [120, 0]
click at [121, 353] on div "[PERSON_NAME]" at bounding box center [120, 346] width 106 height 17
checkbox input "false"
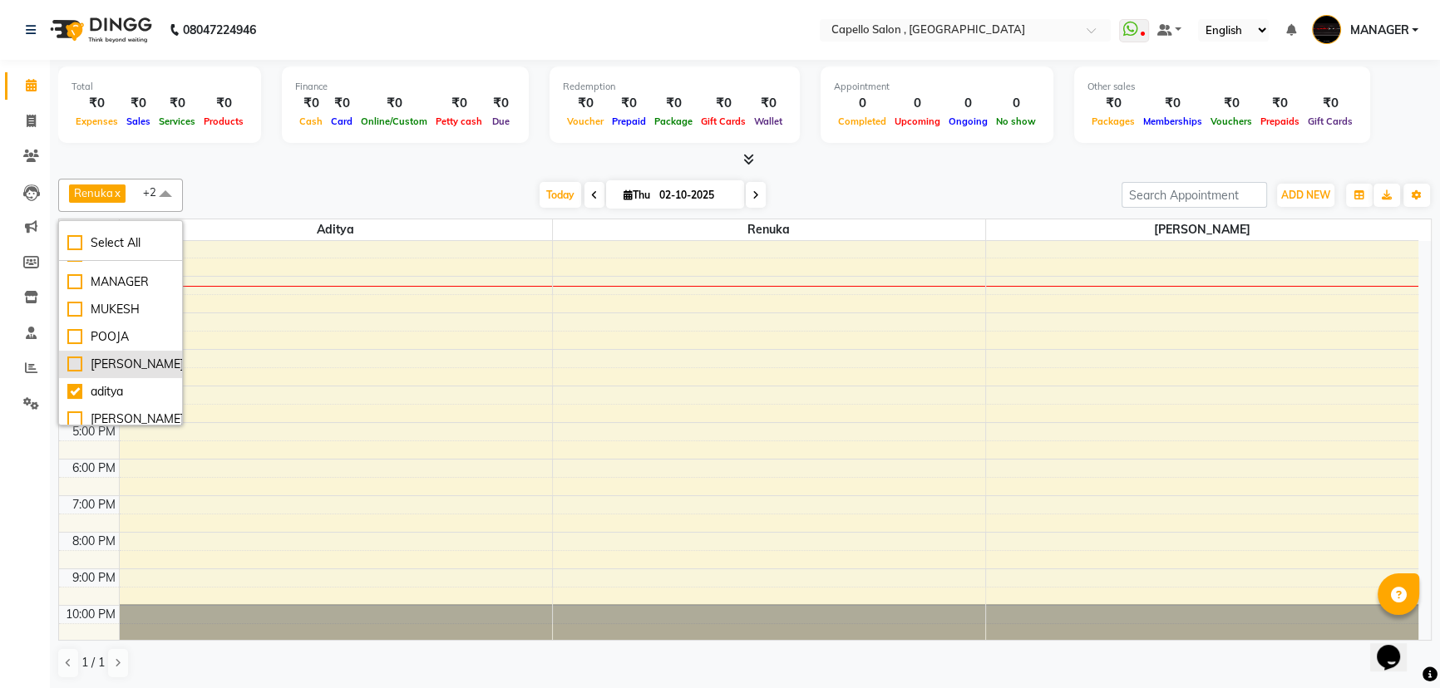
scroll to position [0, 0]
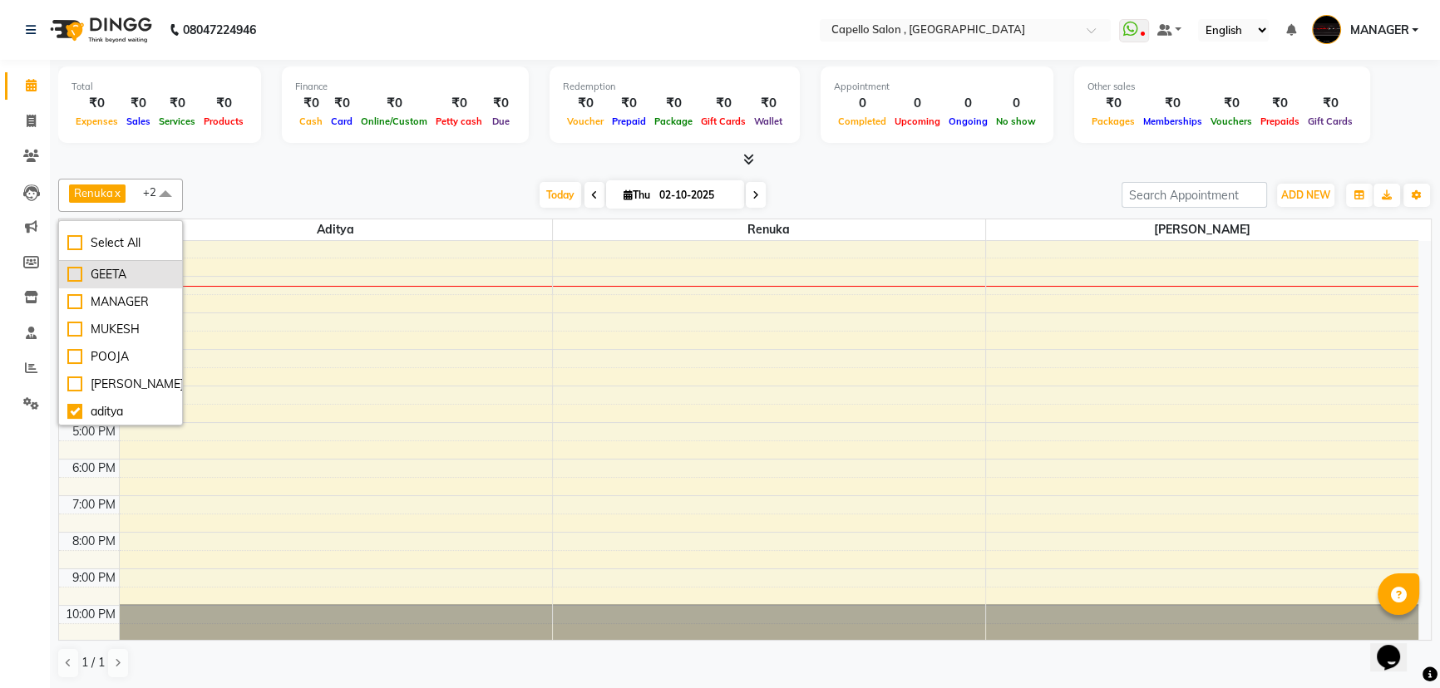
click at [135, 273] on div "GEETA" at bounding box center [120, 274] width 106 height 17
checkbox input "true"
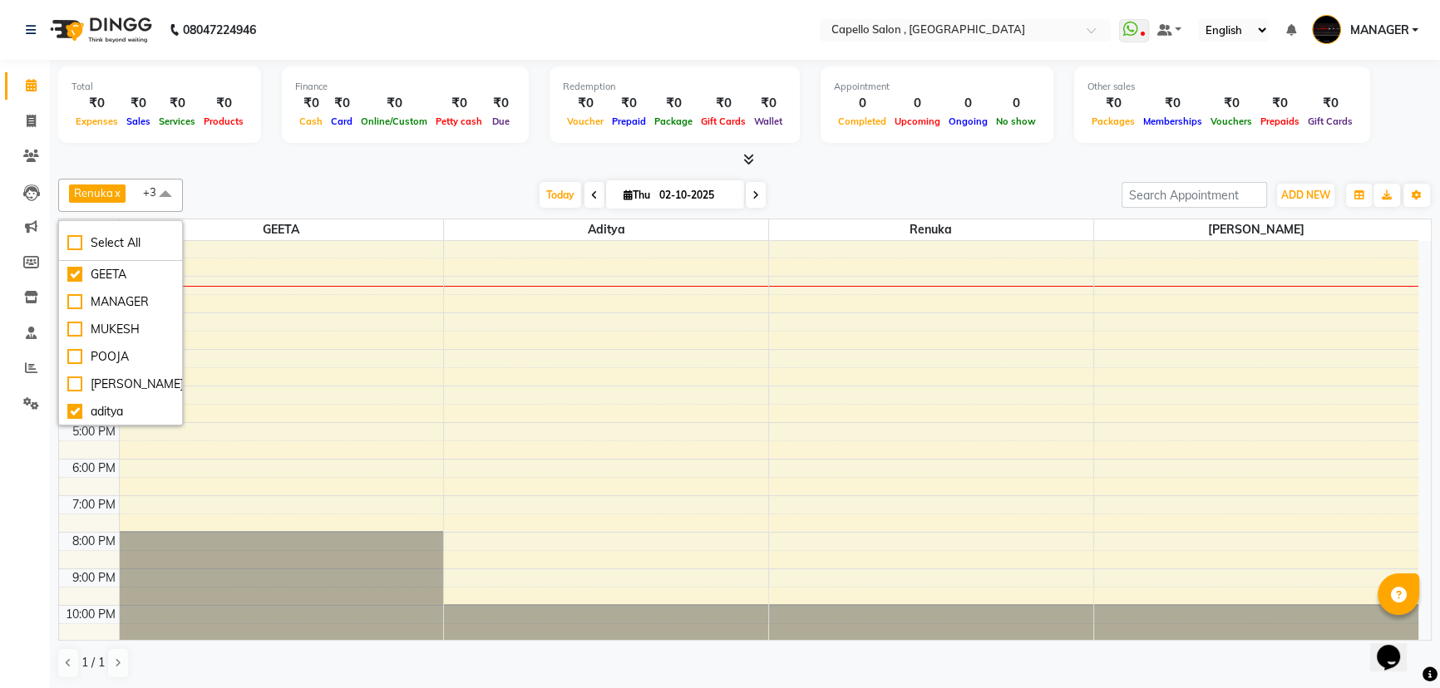
click at [374, 179] on div "Renuka x aditya x [PERSON_NAME] x GEETA x +3 Select All GEETA MANAGER MUKESH PO…" at bounding box center [744, 195] width 1373 height 33
